Goal: Contribute content: Add original content to the website for others to see

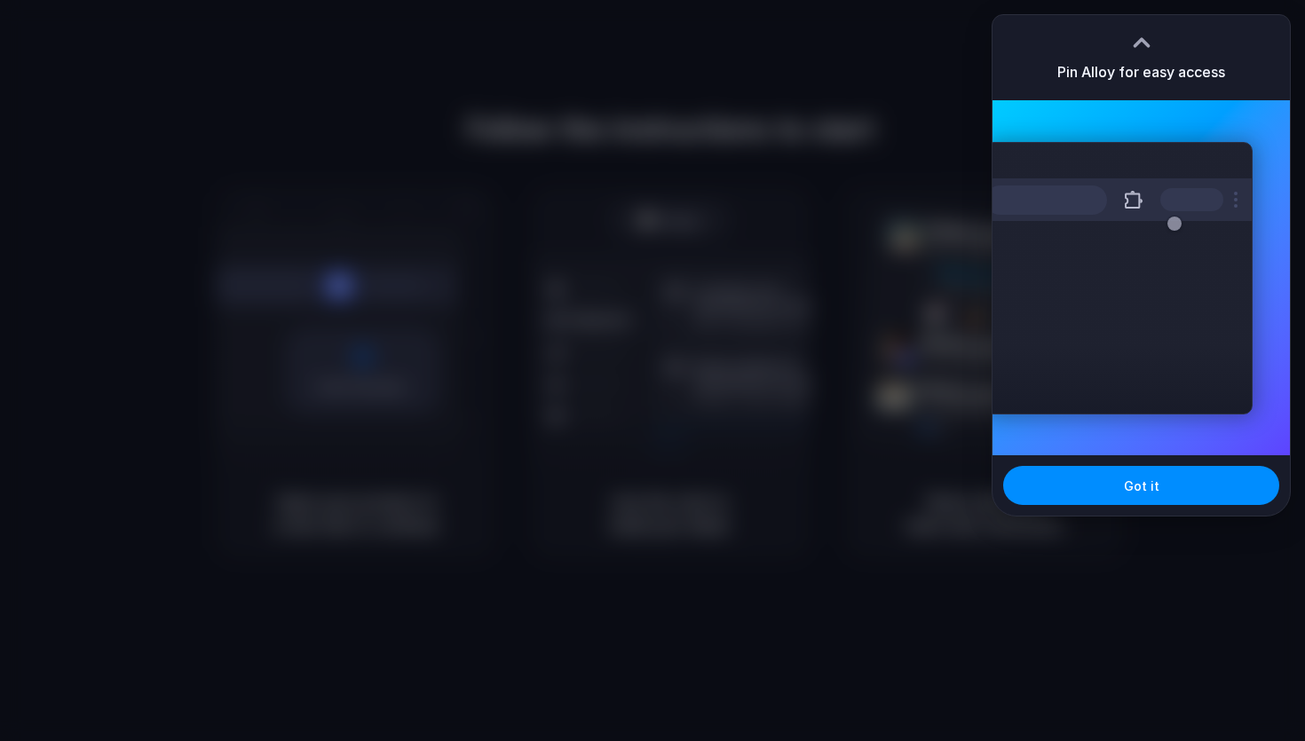
click at [1130, 76] on h3 "Pin Alloy for easy access" at bounding box center [1142, 71] width 168 height 21
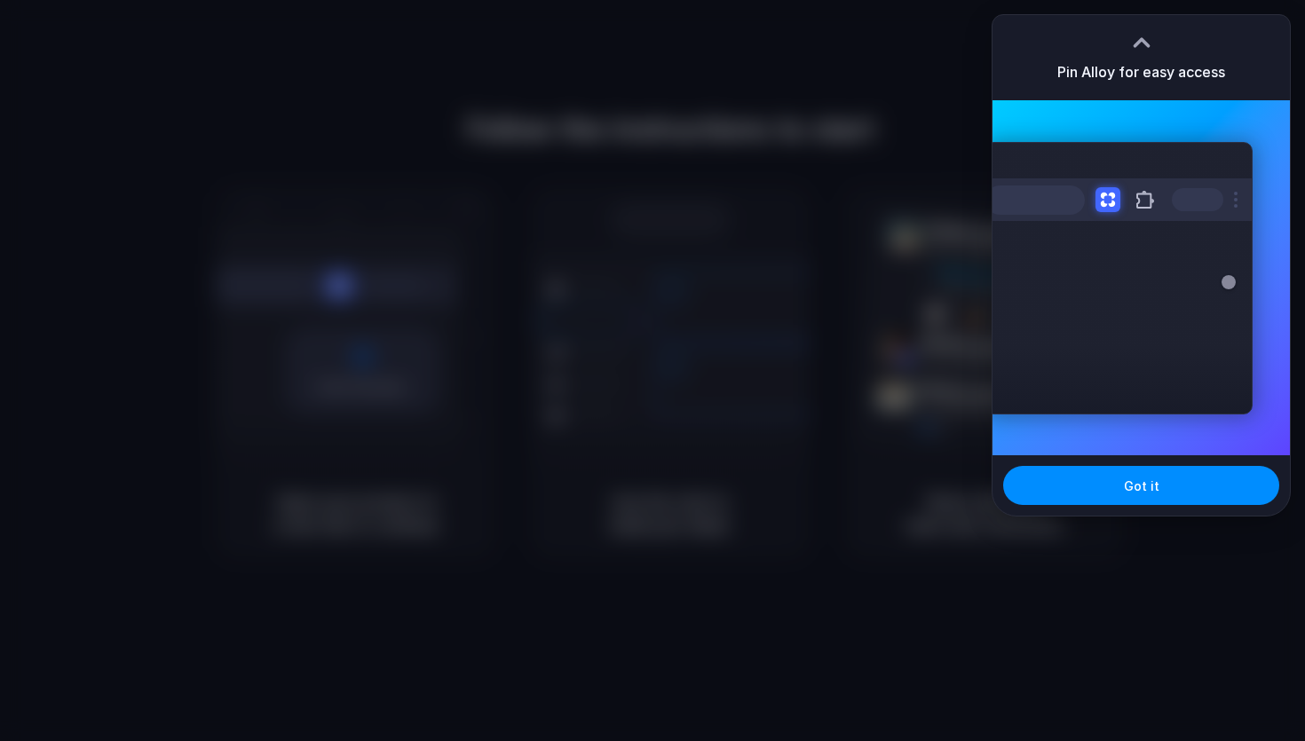
click at [740, 202] on div at bounding box center [652, 370] width 1305 height 741
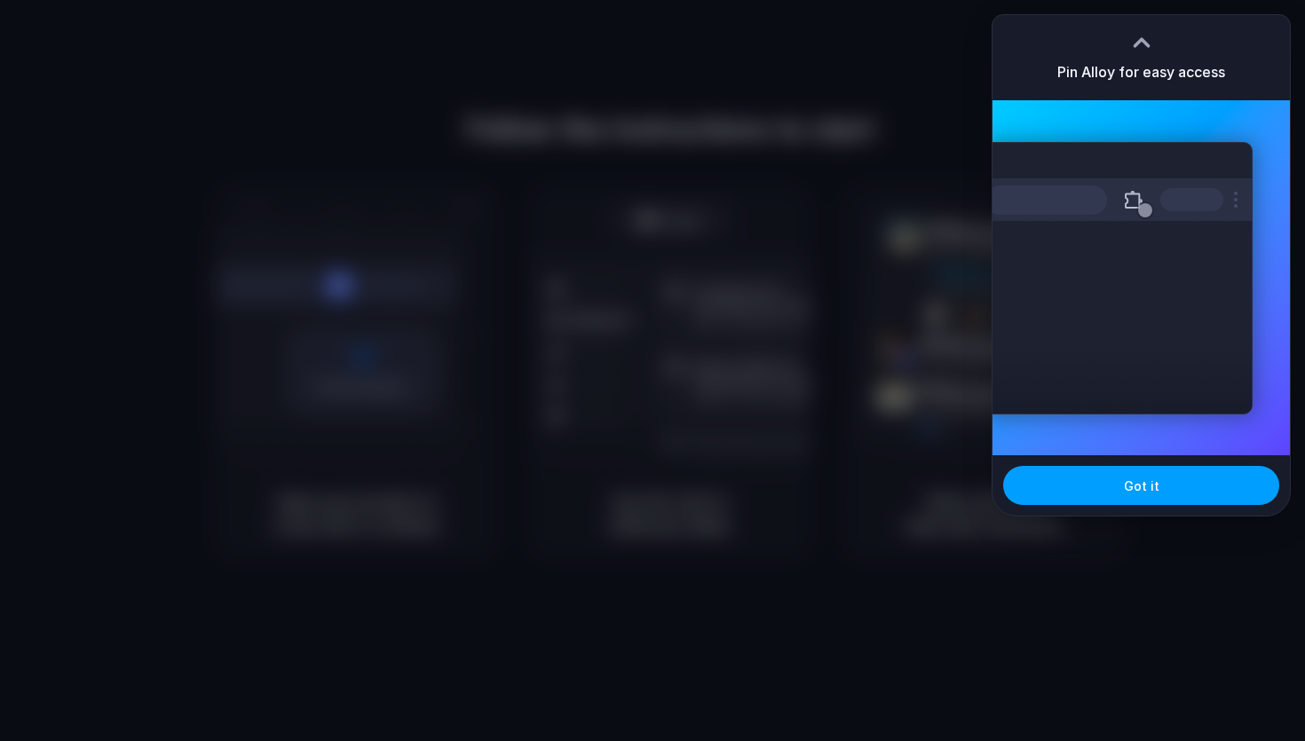
click at [1157, 483] on button "Got it" at bounding box center [1141, 485] width 276 height 39
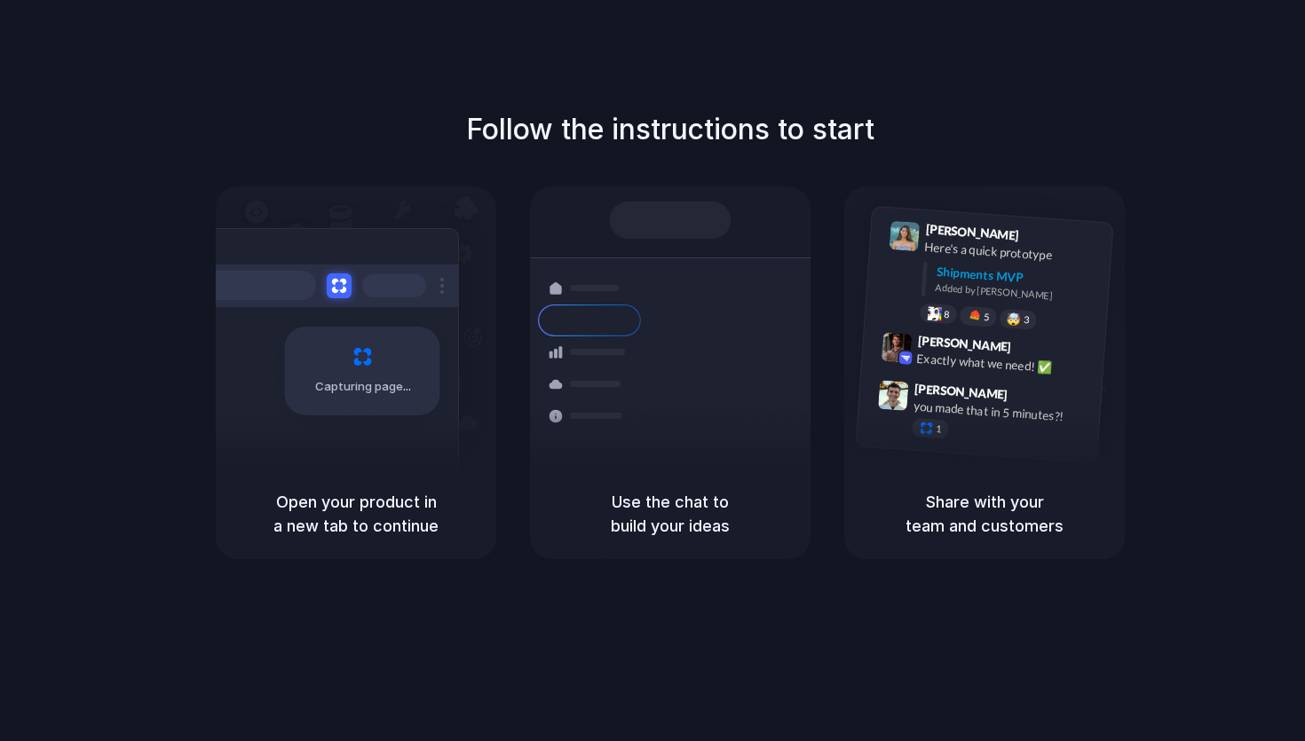
click at [349, 418] on div "Capturing page" at bounding box center [325, 364] width 268 height 273
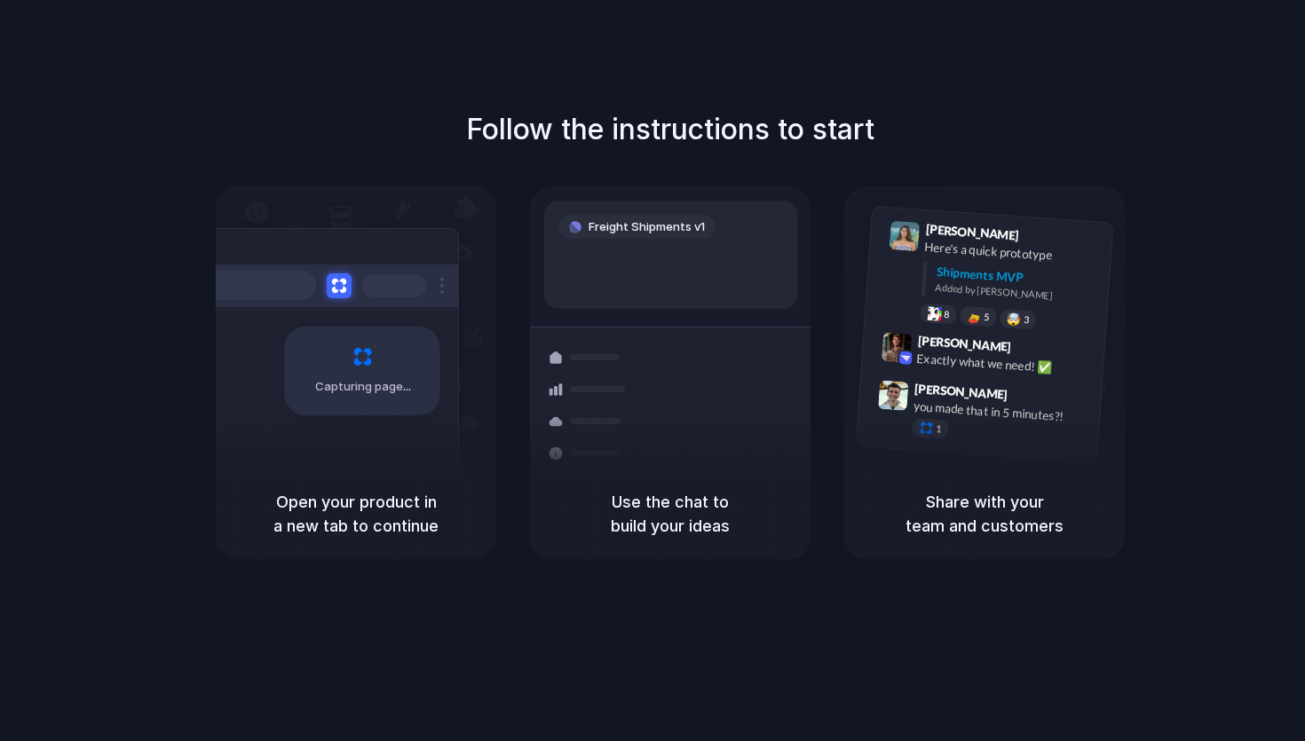
click at [703, 451] on div "Container from Shanghai 40ft • ETA Dec 28 • In transit Express delivery to NYC …" at bounding box center [735, 452] width 188 height 249
click at [338, 360] on div "Capturing page" at bounding box center [362, 371] width 155 height 89
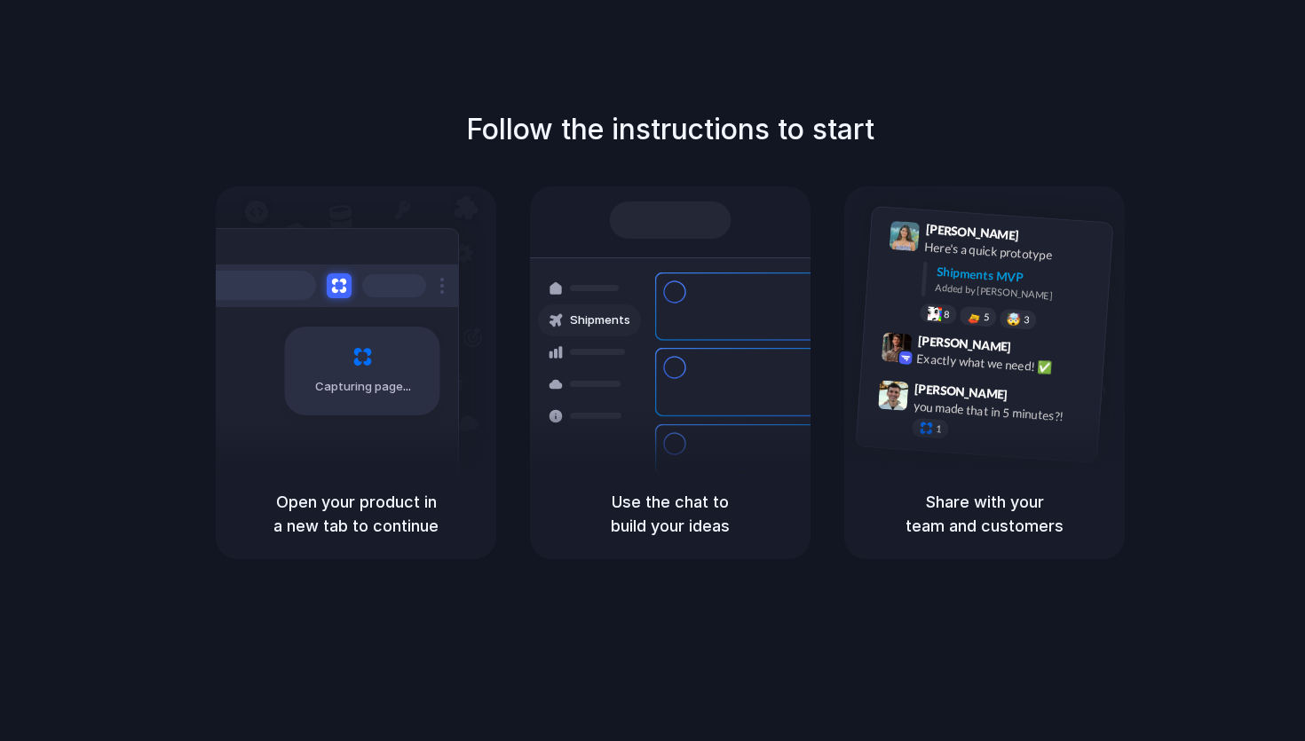
click at [1234, 76] on div "Follow the instructions to start Capturing page Open your product in a new tab …" at bounding box center [670, 388] width 1341 height 777
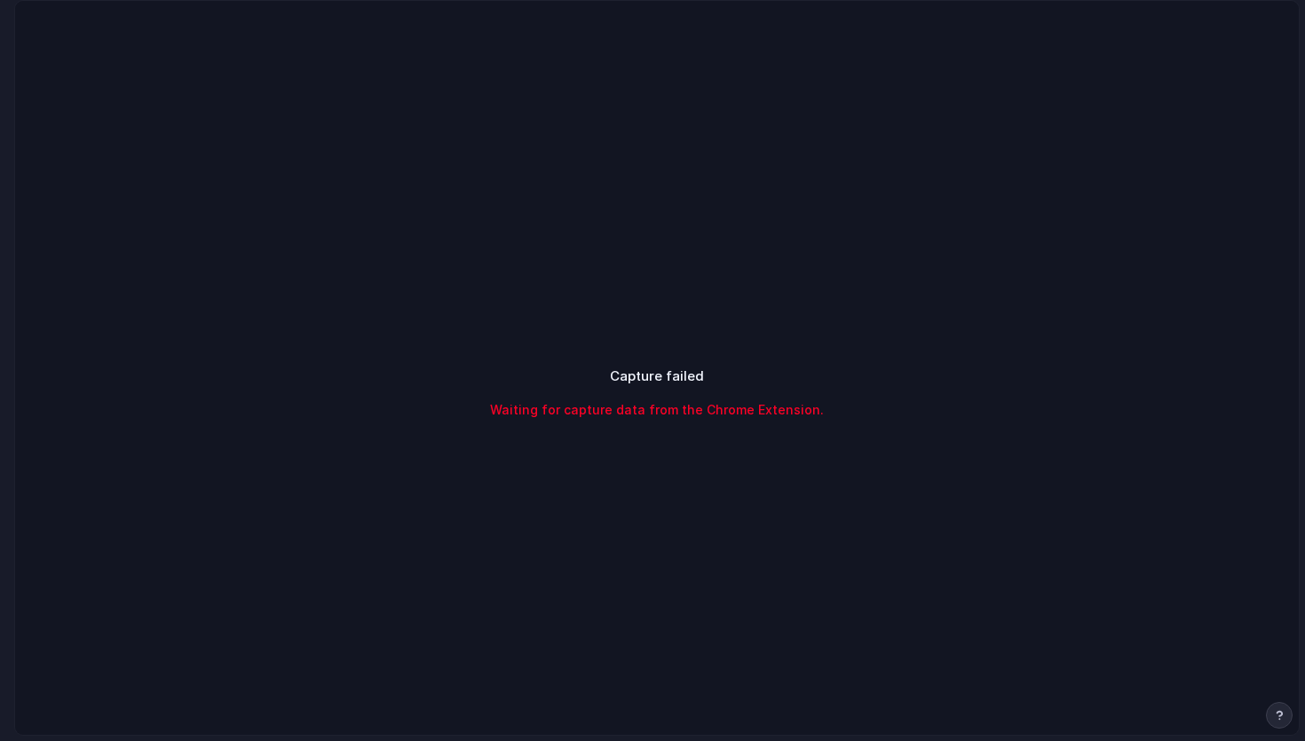
click at [868, 242] on div "Capture failed Waiting for capture data from the Chrome Extension." at bounding box center [657, 393] width 1284 height 784
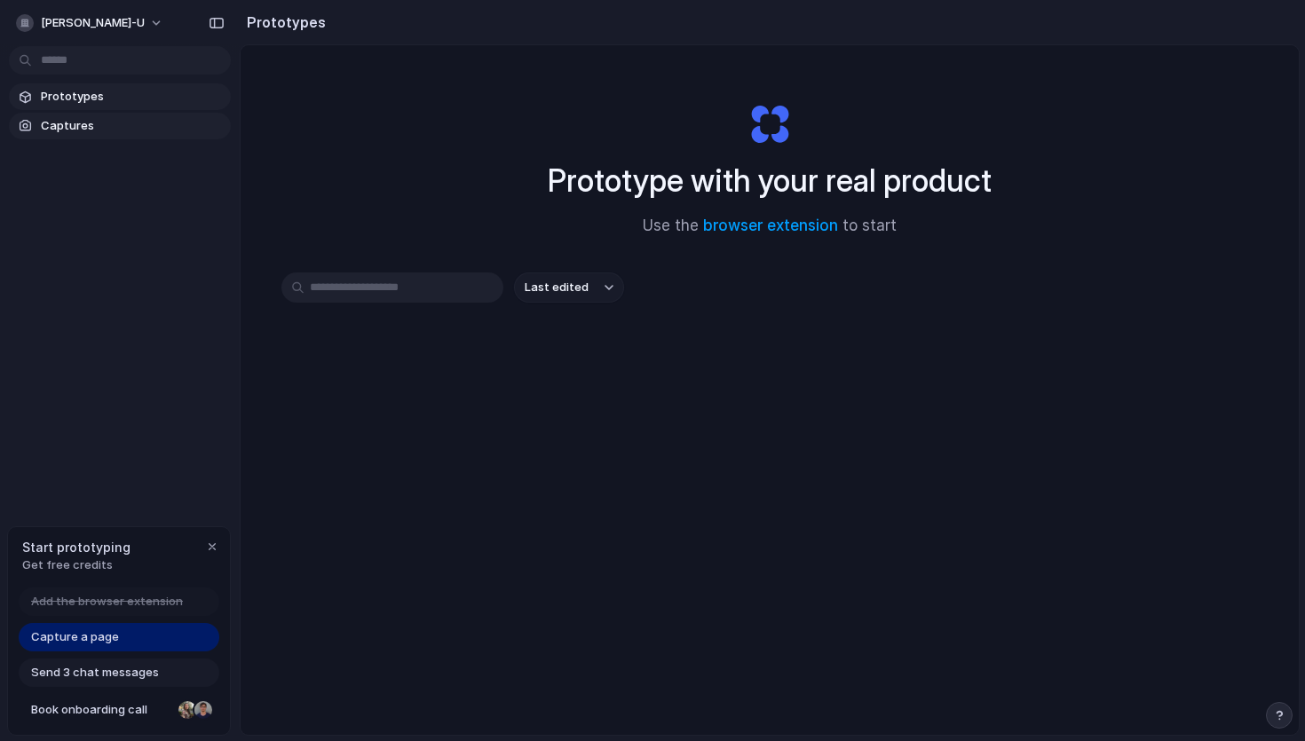
click at [95, 131] on span "Captures" at bounding box center [132, 126] width 183 height 18
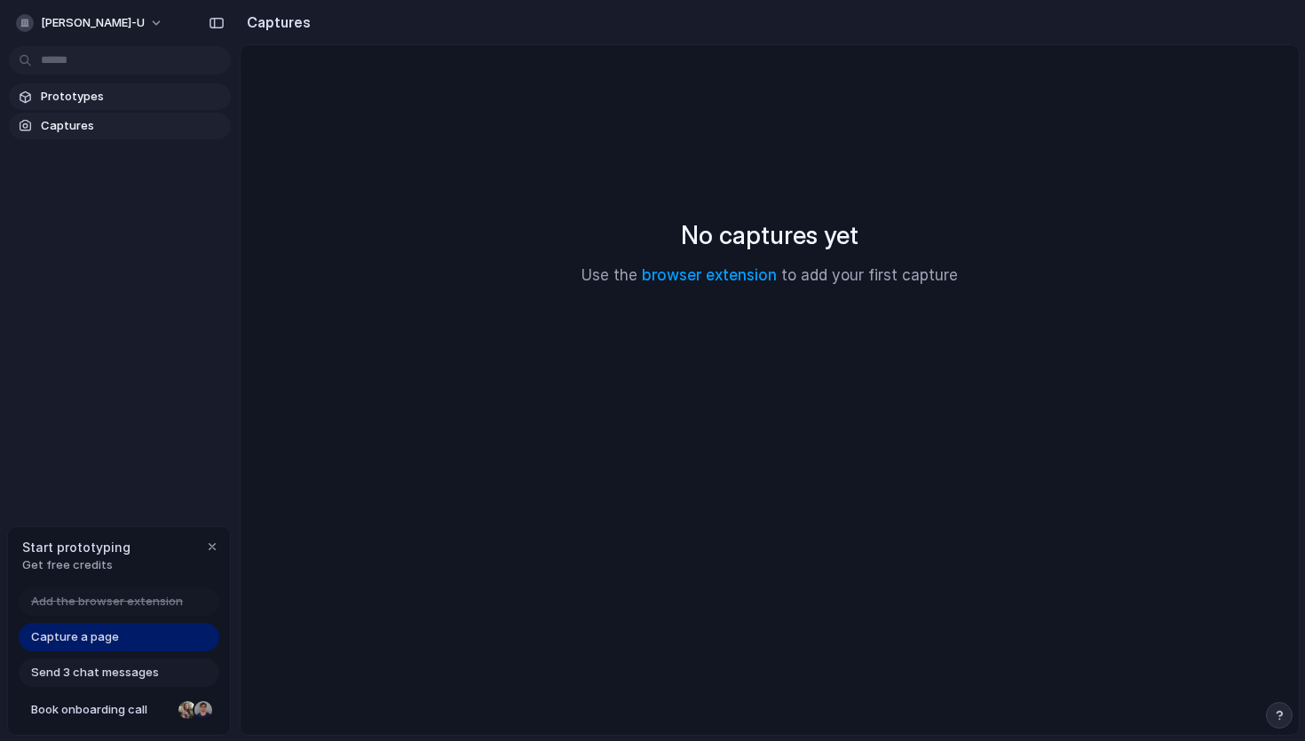
click at [99, 101] on span "Prototypes" at bounding box center [132, 97] width 183 height 18
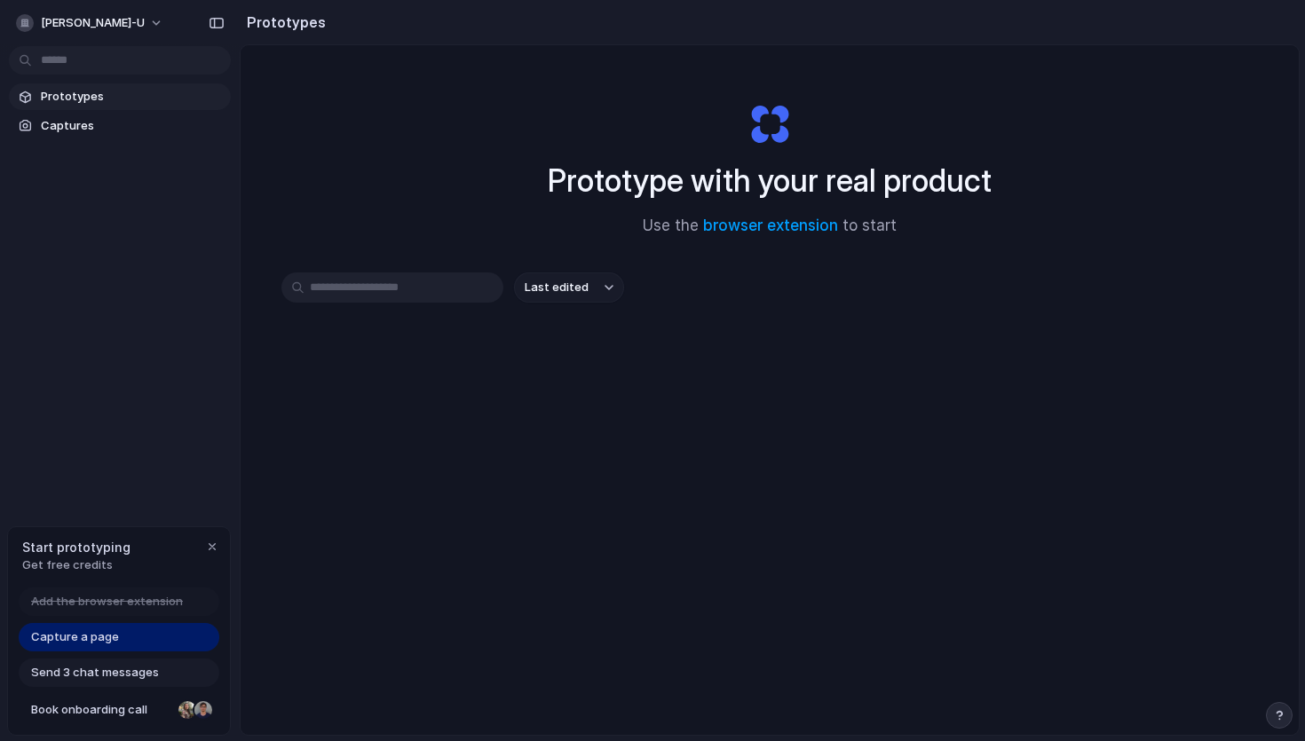
click at [355, 285] on input "text" at bounding box center [392, 288] width 222 height 30
click at [81, 130] on span "Captures" at bounding box center [132, 126] width 183 height 18
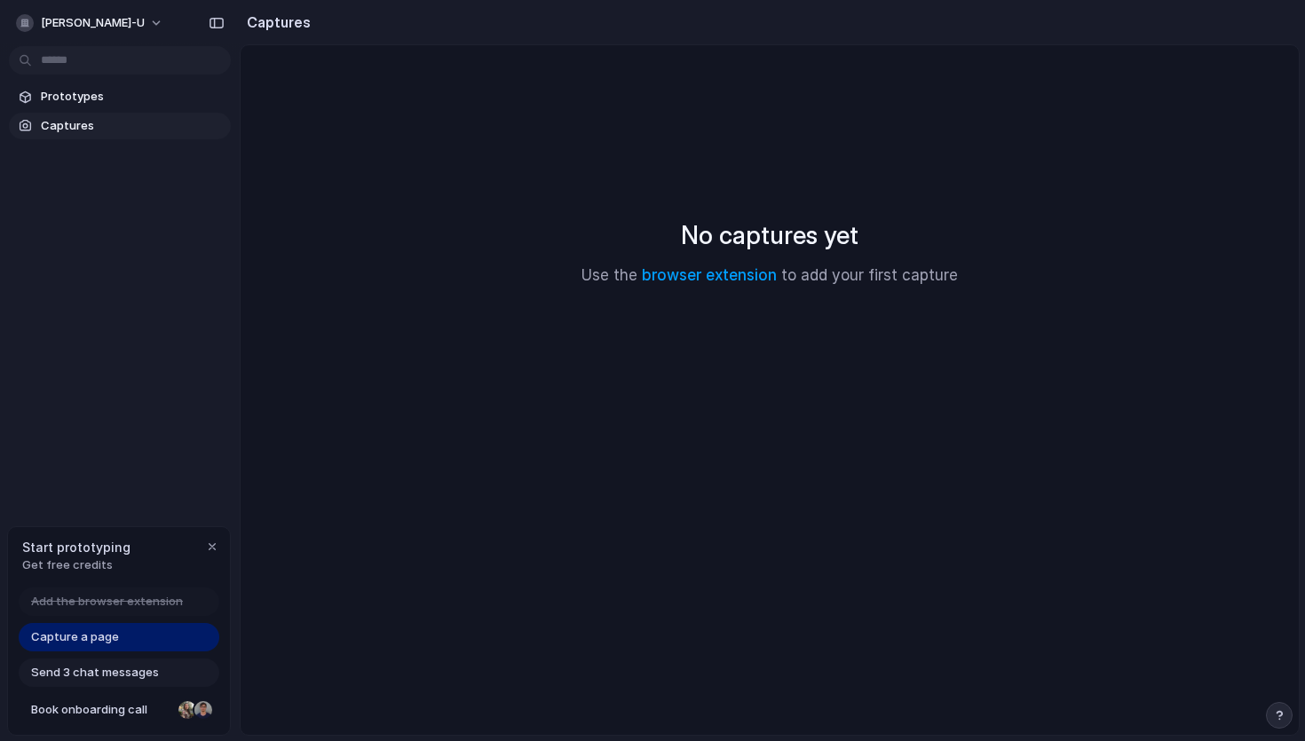
click at [117, 76] on div "Prototypes Captures" at bounding box center [120, 186] width 240 height 372
click at [103, 92] on span "Prototypes" at bounding box center [132, 97] width 183 height 18
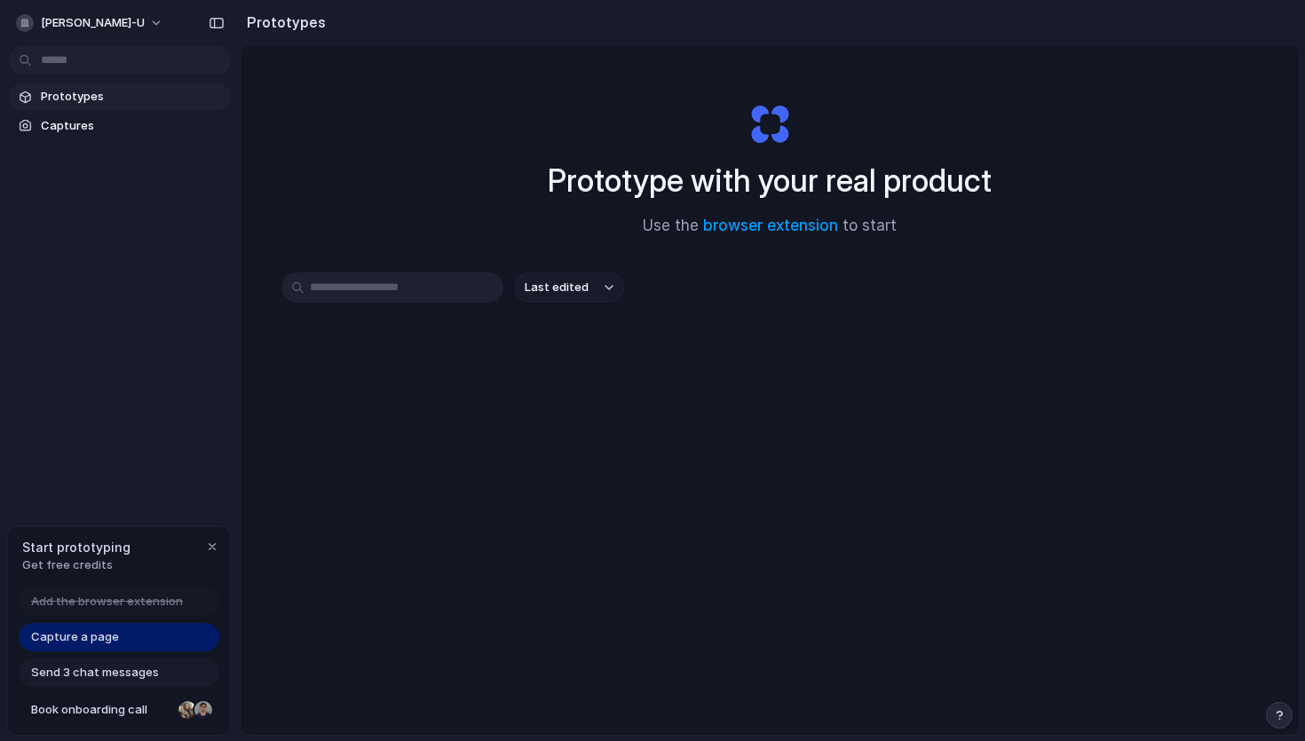
click at [572, 283] on span "Last edited" at bounding box center [557, 288] width 64 height 18
click at [717, 373] on div "Last edited Last created Alphabetical" at bounding box center [652, 370] width 1305 height 741
click at [757, 231] on link "browser extension" at bounding box center [770, 226] width 135 height 18
click at [152, 645] on div "Capture a page" at bounding box center [119, 637] width 201 height 28
click at [153, 636] on div "Capture a page" at bounding box center [119, 637] width 201 height 28
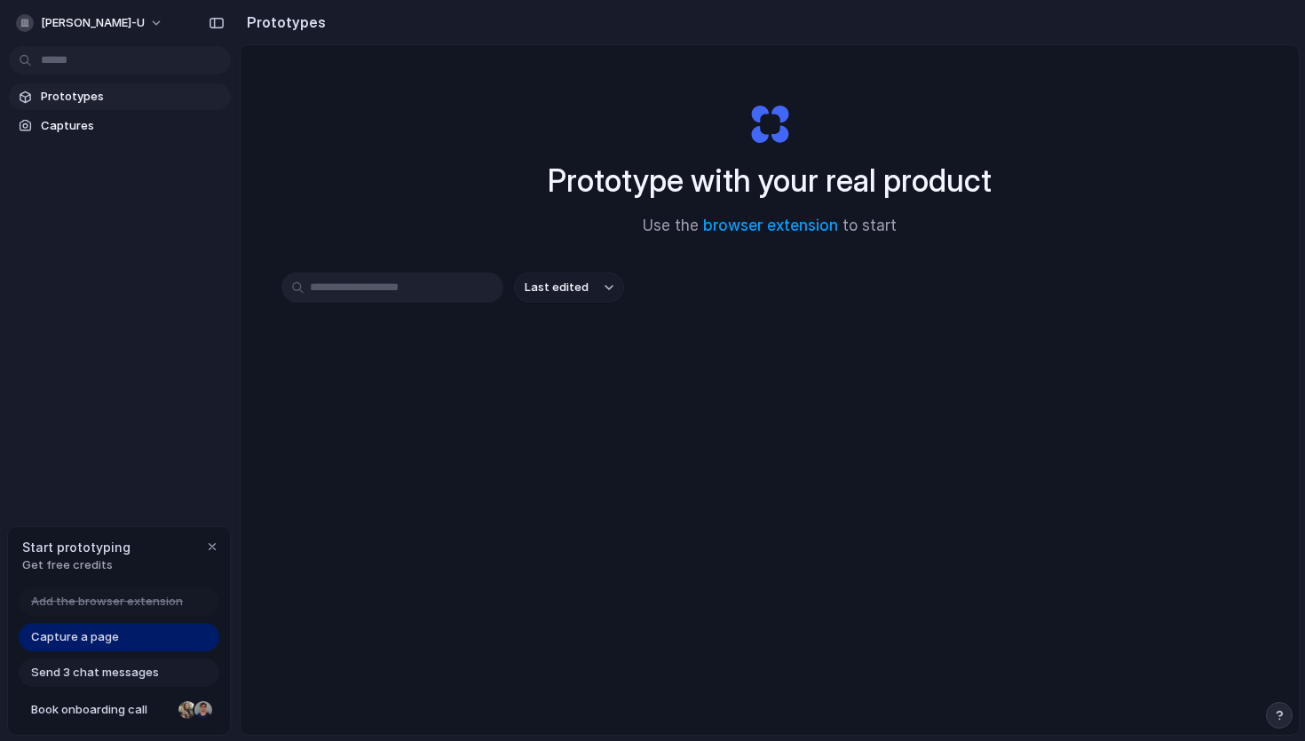
click at [153, 636] on div "Capture a page" at bounding box center [119, 637] width 201 height 28
click at [123, 671] on span "Send 3 chat messages" at bounding box center [95, 673] width 128 height 18
click at [136, 126] on span "Captures" at bounding box center [132, 126] width 183 height 18
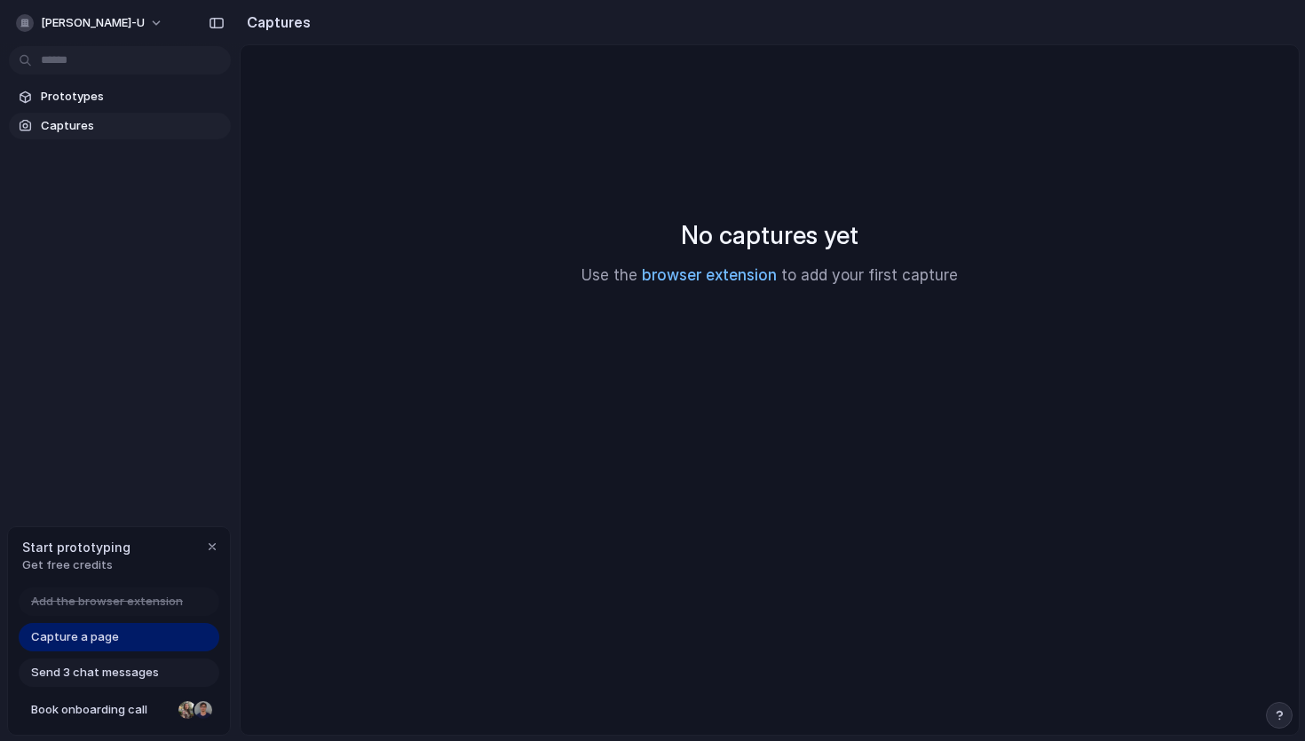
click at [741, 273] on link "browser extension" at bounding box center [709, 275] width 135 height 18
click at [724, 272] on link "browser extension" at bounding box center [709, 275] width 135 height 18
click at [78, 58] on body "vasavi-u Prototypes Captures Start prototyping Get free credits Add the browser…" at bounding box center [652, 370] width 1305 height 741
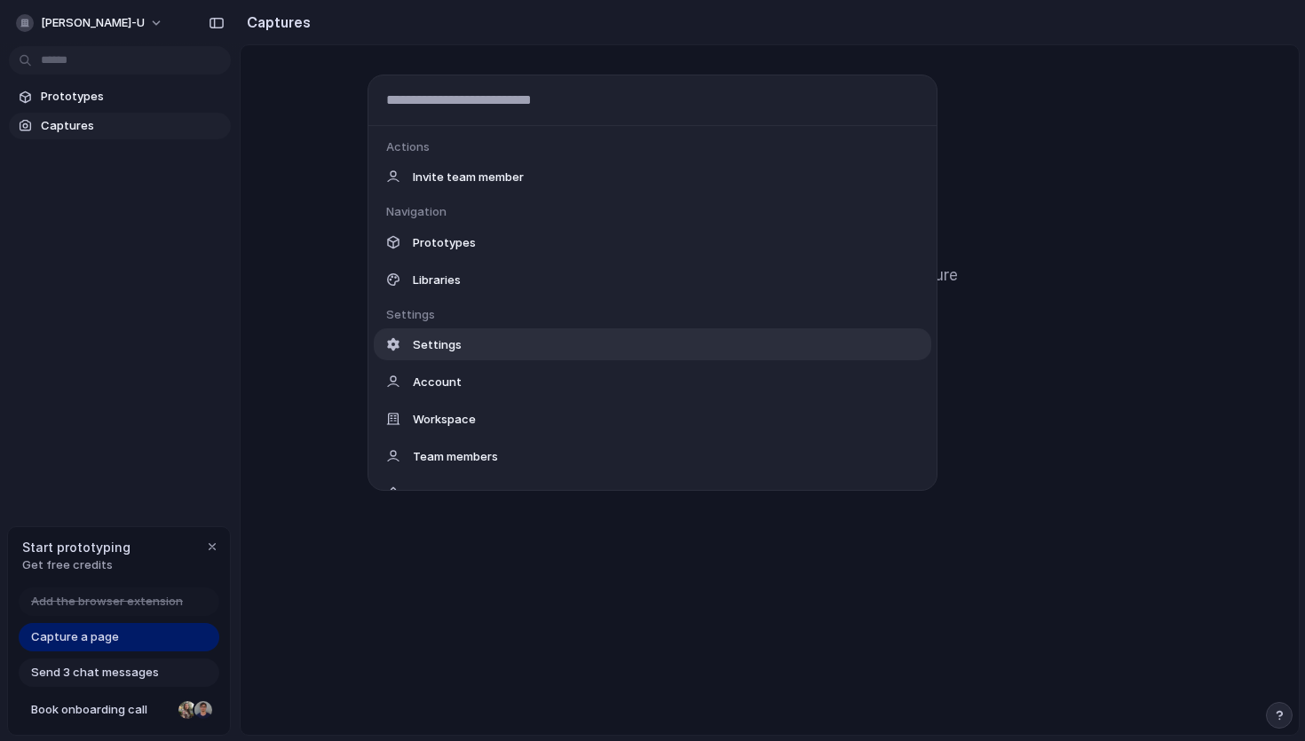
click at [471, 352] on div "Settings" at bounding box center [653, 345] width 558 height 32
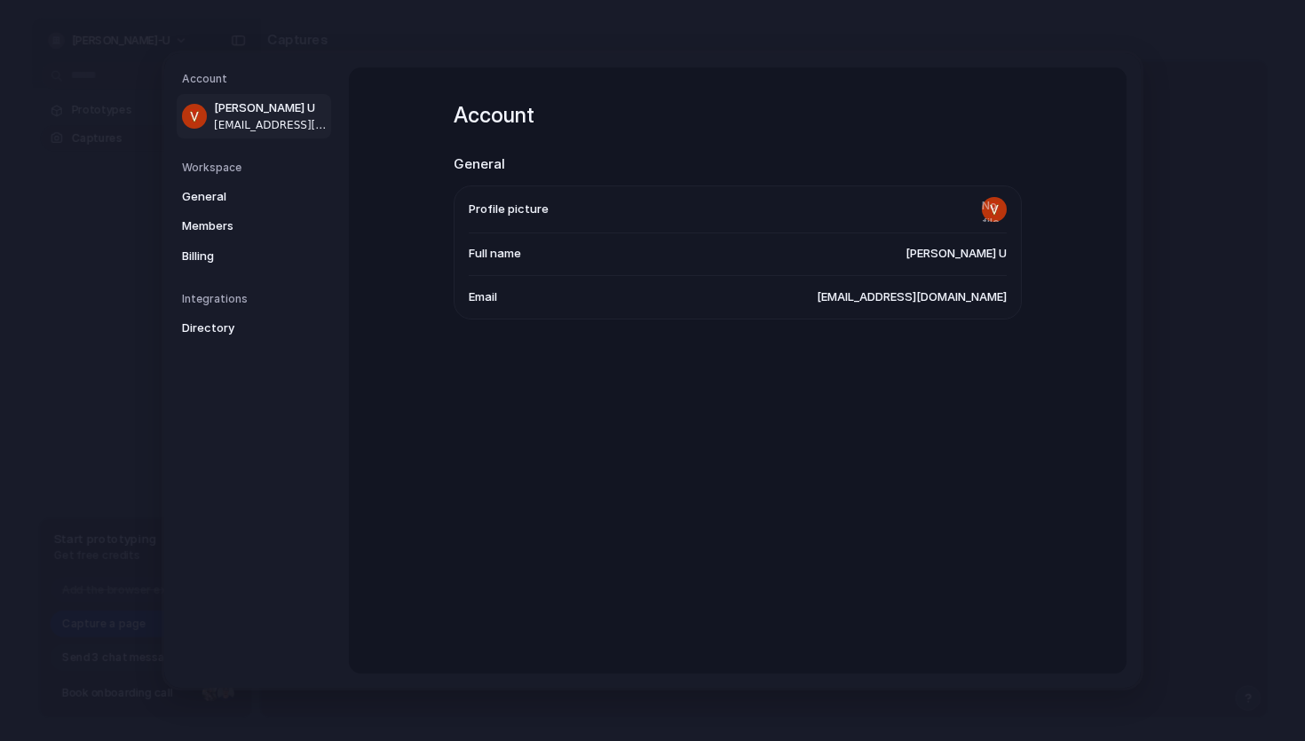
click at [772, 235] on li "Full name Vasavi U" at bounding box center [738, 255] width 538 height 43
click at [363, 59] on div "Account Vasavi U vasavipalanisamy19@gmail.com Workspace General Members Billing…" at bounding box center [652, 370] width 977 height 635
click at [194, 186] on link "General" at bounding box center [254, 197] width 154 height 28
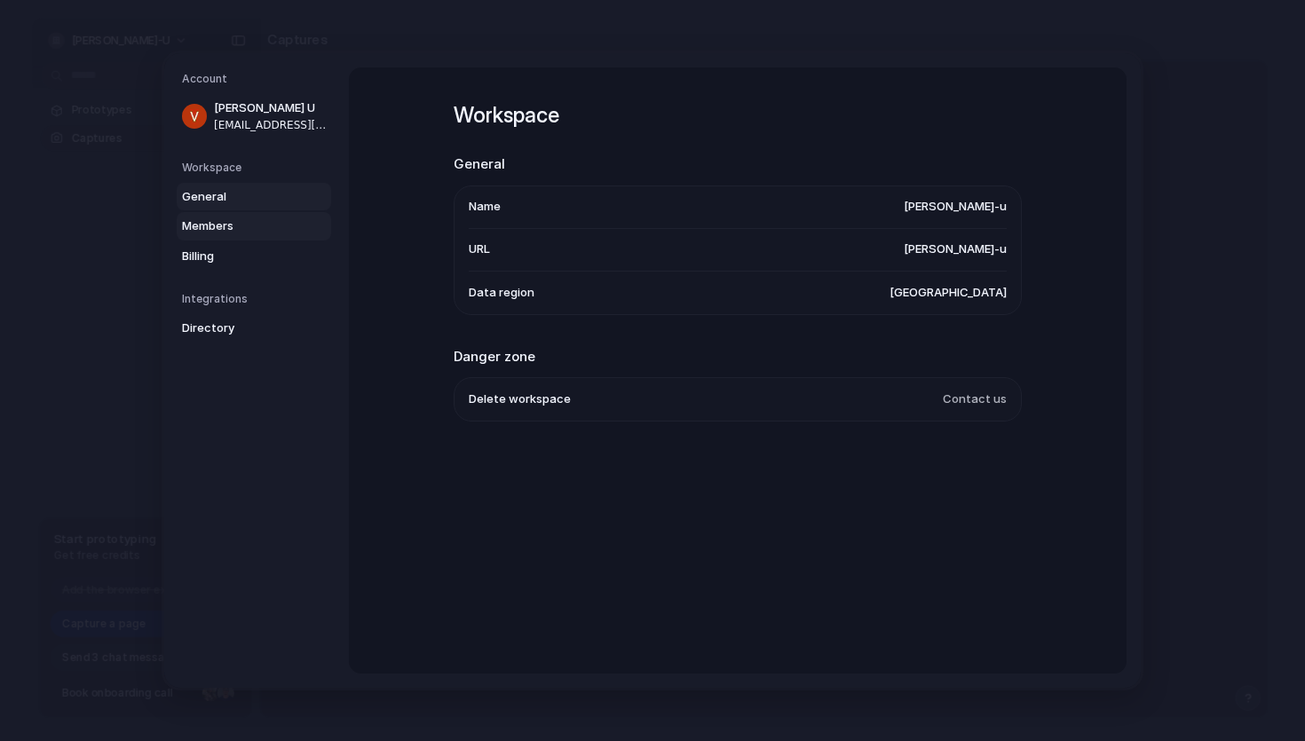
click at [205, 226] on span "Members" at bounding box center [239, 227] width 114 height 18
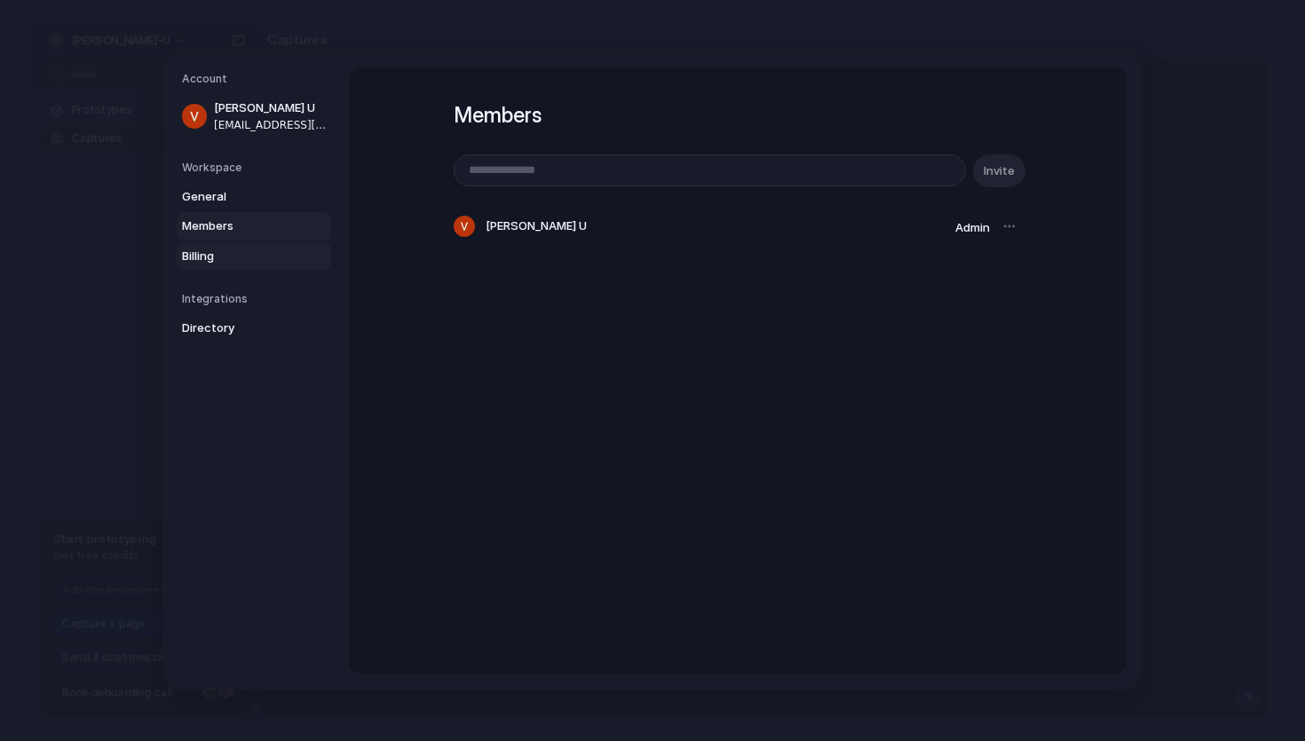
click at [207, 253] on span "Billing" at bounding box center [239, 257] width 114 height 18
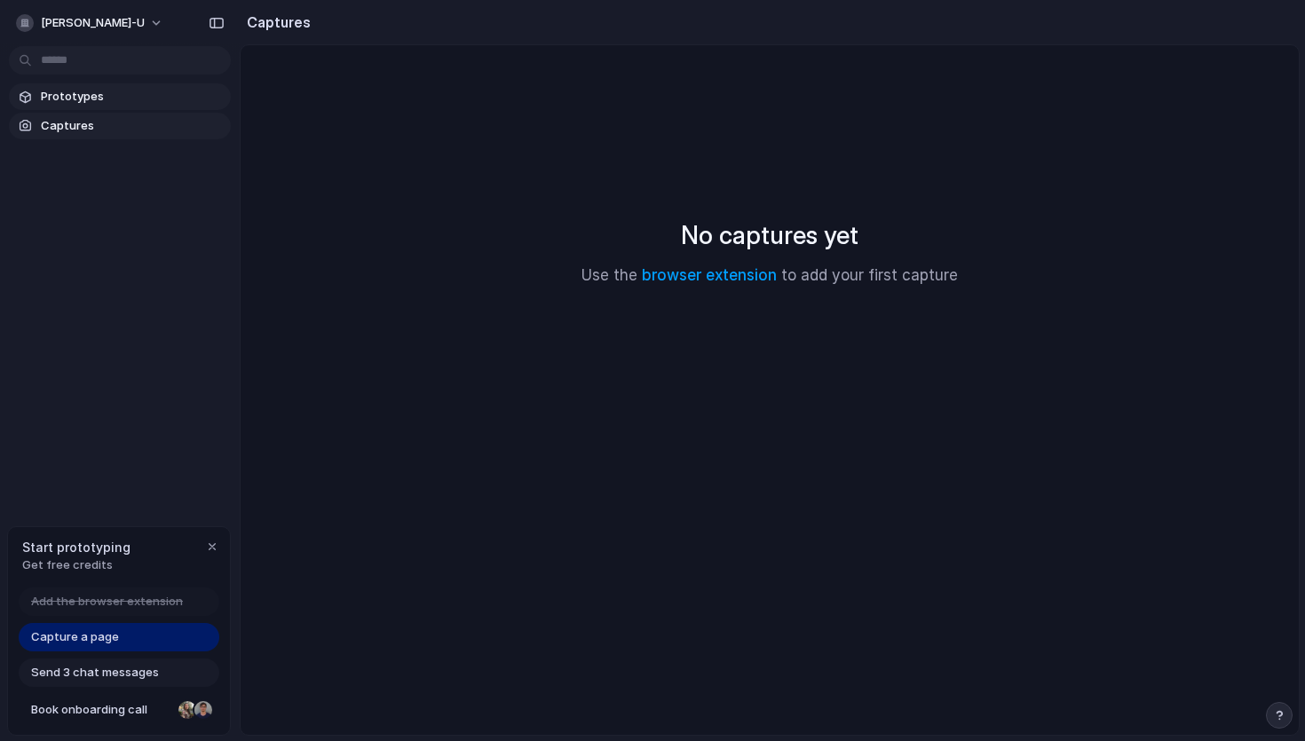
click at [130, 100] on span "Prototypes" at bounding box center [132, 97] width 183 height 18
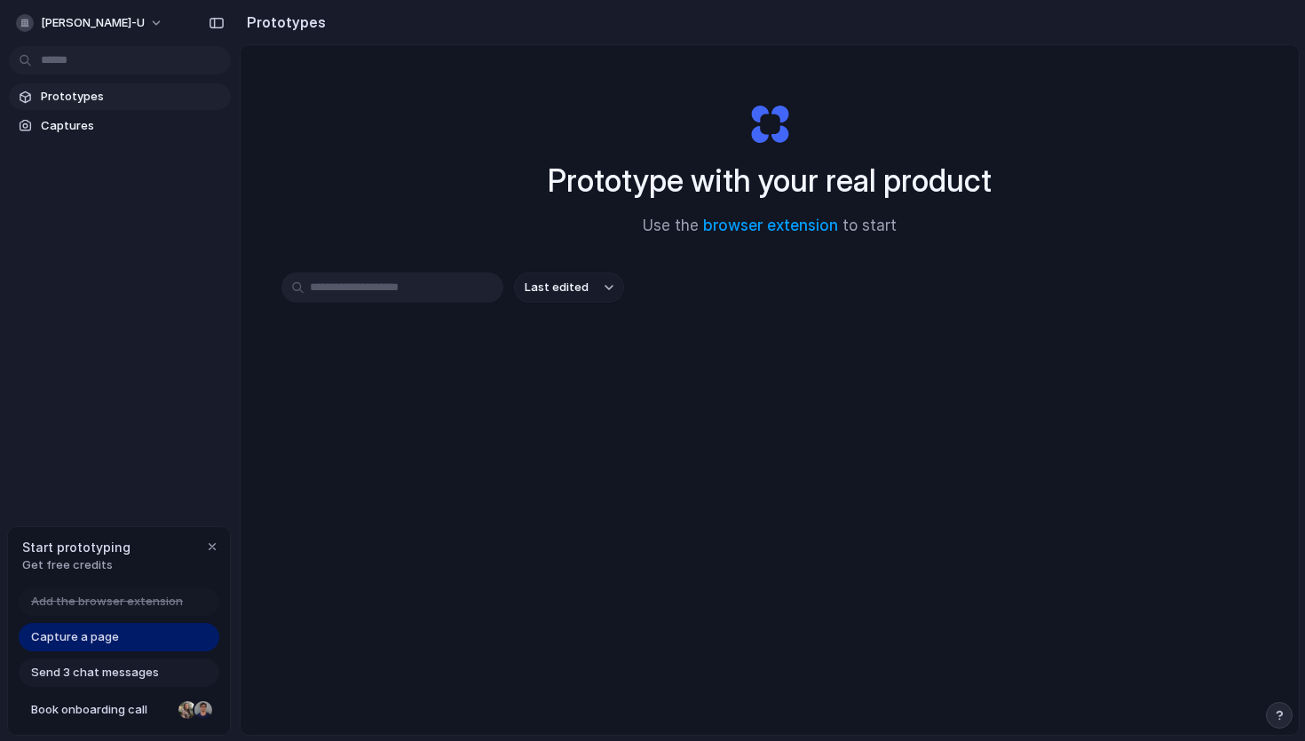
click at [380, 293] on input "text" at bounding box center [392, 288] width 222 height 30
click at [586, 308] on div "Last edited" at bounding box center [769, 351] width 977 height 156
click at [344, 284] on input "text" at bounding box center [392, 288] width 222 height 30
click at [107, 53] on body "vasavi-u Prototypes Captures Start prototyping Get free credits Add the browser…" at bounding box center [652, 370] width 1305 height 741
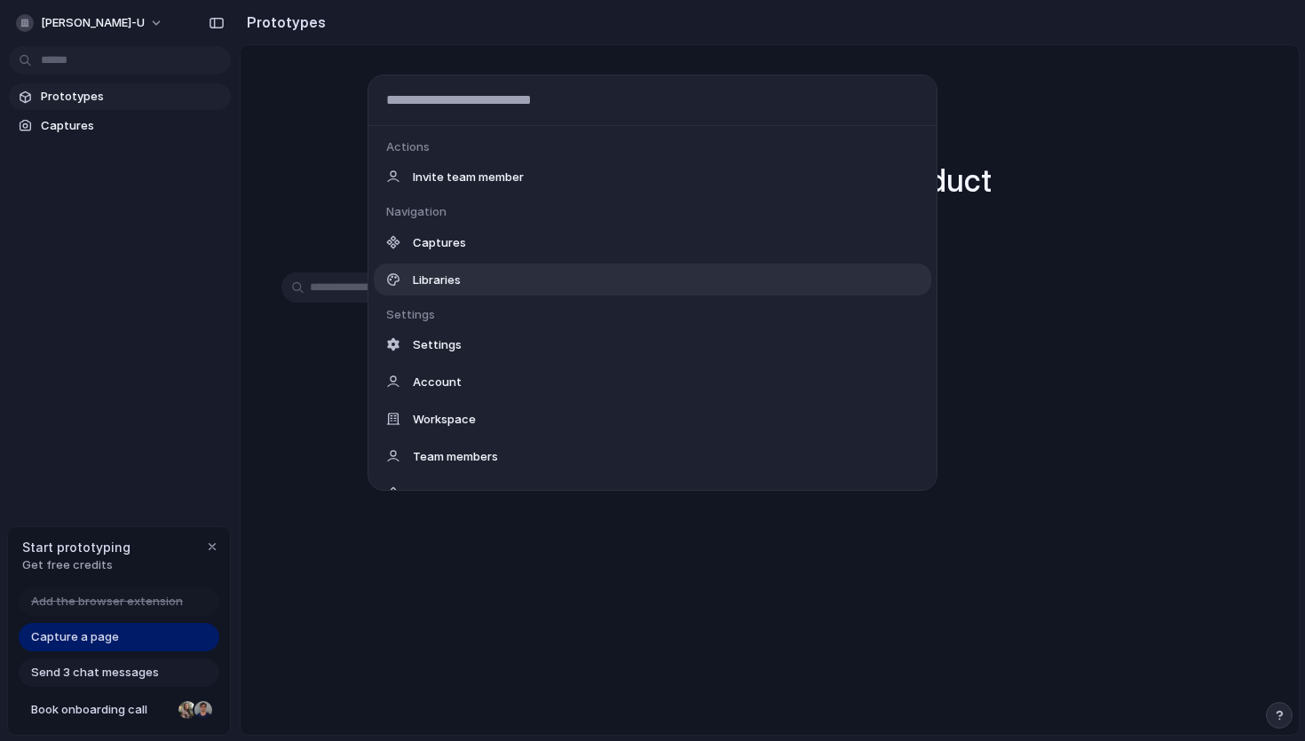
click at [297, 242] on div "Actions Invite team member Navigation Captures Libraries Settings Settings Acco…" at bounding box center [652, 370] width 1305 height 741
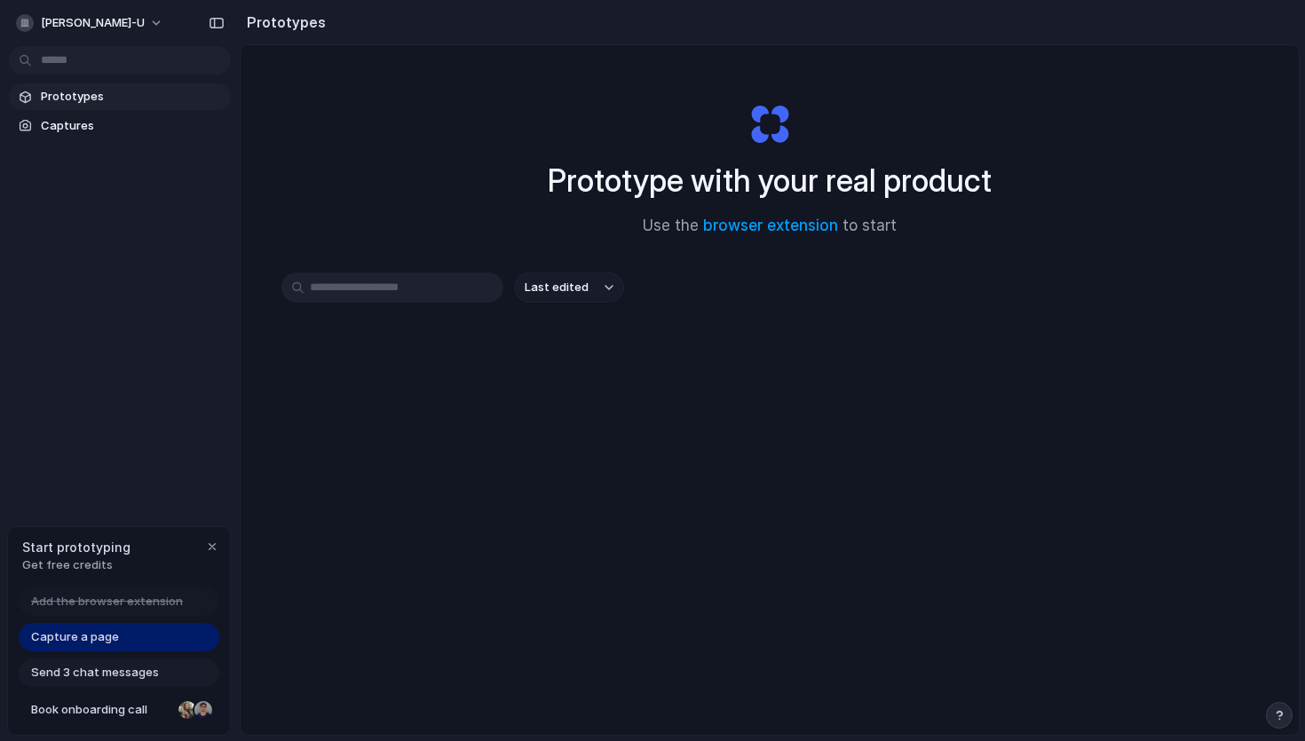
click at [335, 279] on input "text" at bounding box center [392, 288] width 222 height 30
type input "****"
click at [106, 115] on link "Captures" at bounding box center [120, 126] width 222 height 27
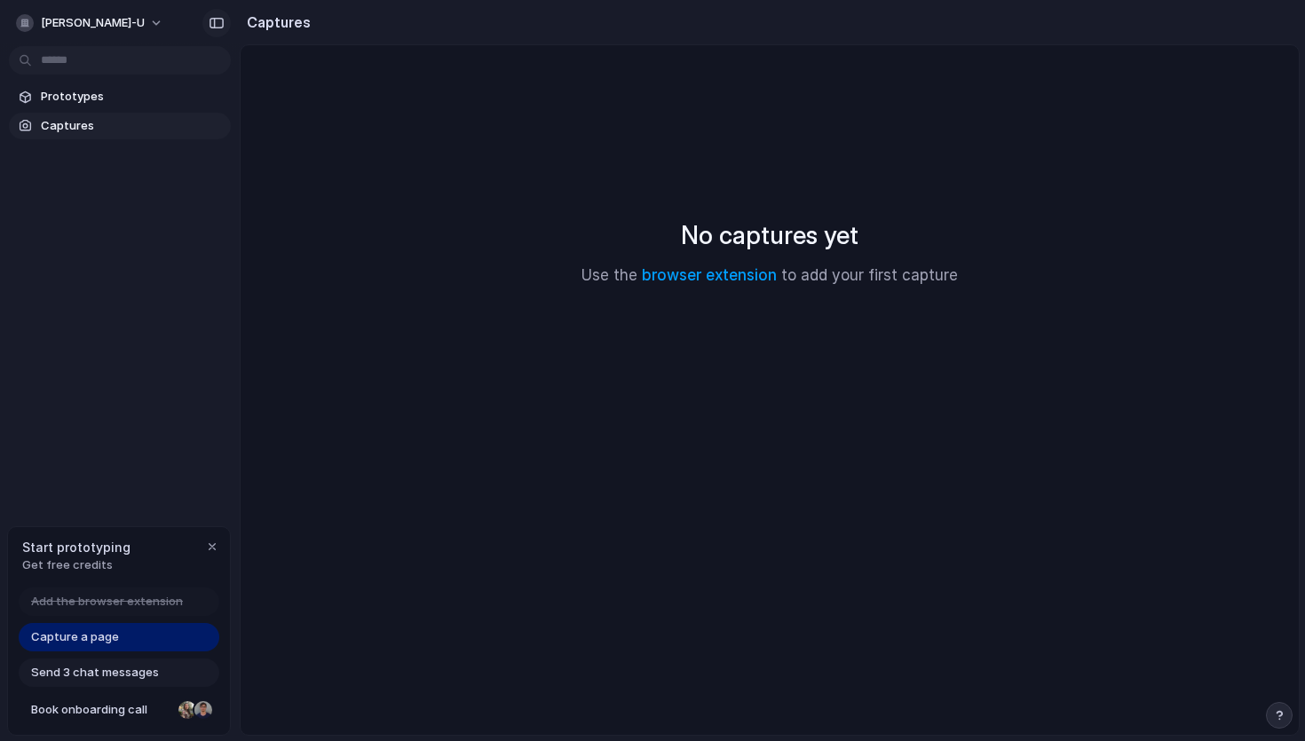
click at [219, 17] on div "button" at bounding box center [217, 23] width 16 height 12
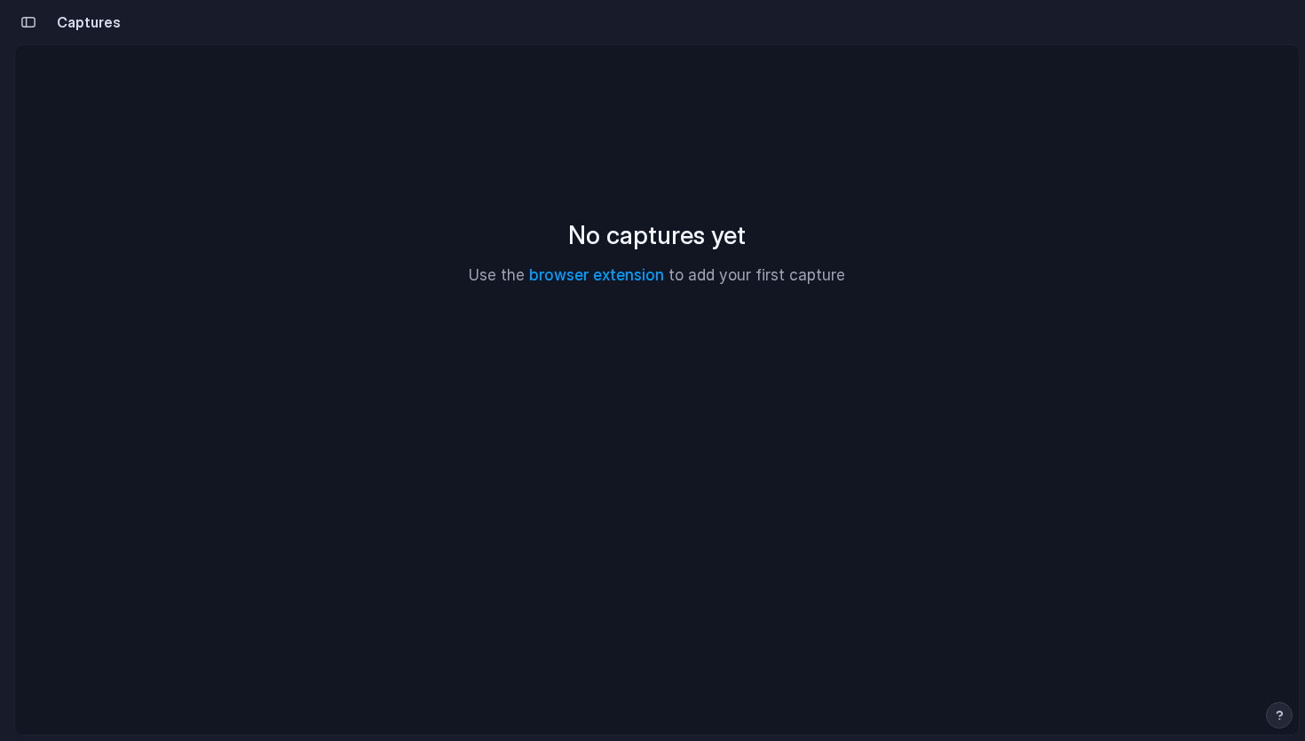
click at [25, 29] on button "button" at bounding box center [28, 22] width 28 height 28
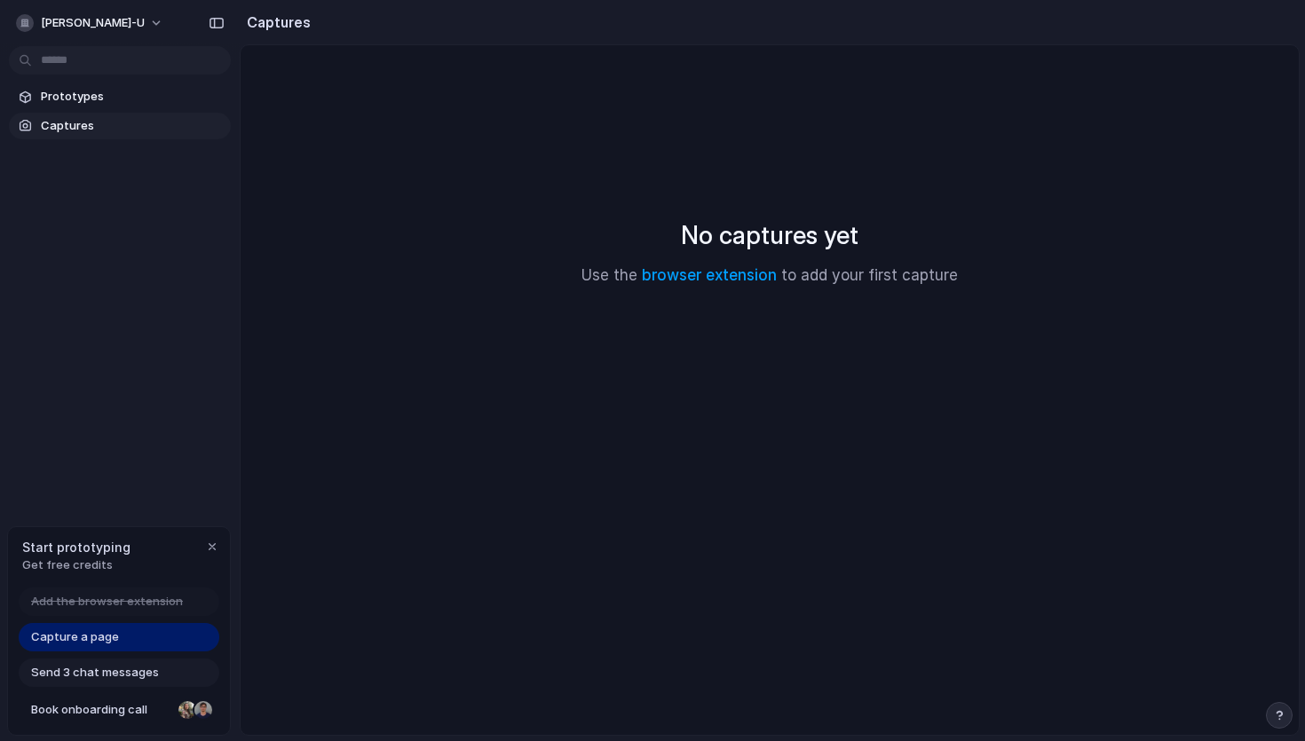
click at [71, 129] on span "Captures" at bounding box center [132, 126] width 183 height 18
click at [712, 288] on div "No captures yet Use the browser extension to add your first capture" at bounding box center [770, 252] width 1016 height 371
click at [717, 276] on link "browser extension" at bounding box center [709, 275] width 135 height 18
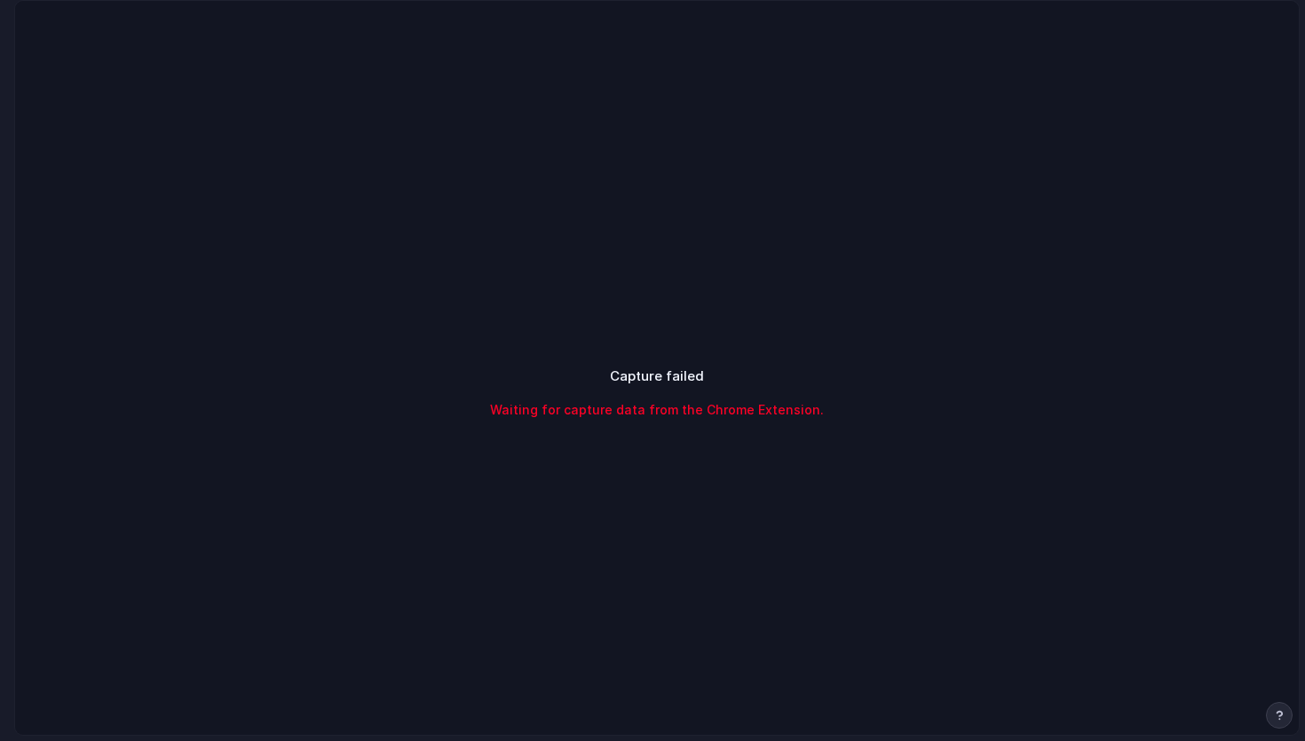
click at [751, 414] on span "Waiting for capture data from the Chrome Extension." at bounding box center [657, 409] width 334 height 19
click at [889, 46] on div "Capture failed Waiting for capture data from the Chrome Extension." at bounding box center [657, 393] width 1284 height 784
